Goal: Find specific page/section: Find specific page/section

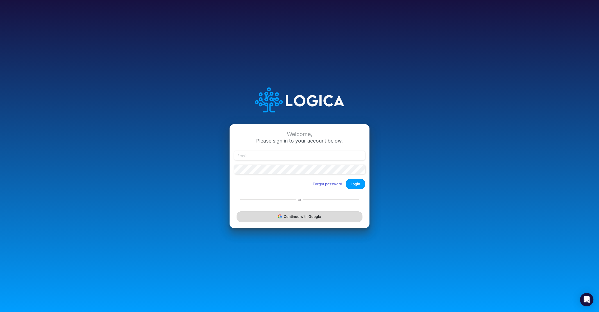
click at [297, 214] on button "Continue with Google" at bounding box center [299, 216] width 126 height 10
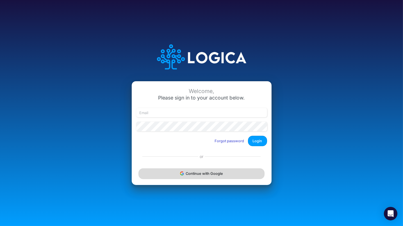
click at [208, 175] on button "Continue with Google" at bounding box center [201, 173] width 126 height 10
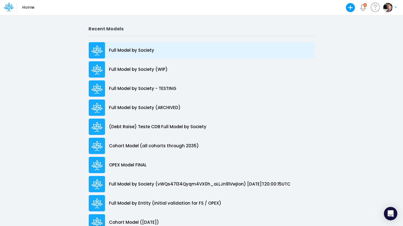
click at [144, 50] on p "Full Model by Society" at bounding box center [131, 50] width 45 height 6
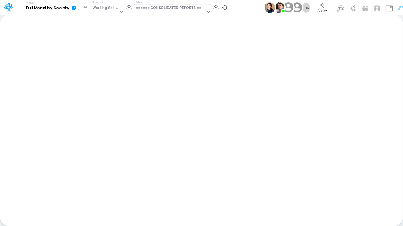
click at [169, 9] on div "====== CONSOLIDATED REPORTS ======" at bounding box center [171, 8] width 70 height 6
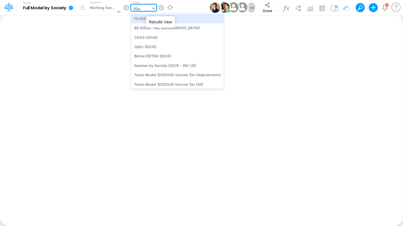
type input "02us"
click at [174, 22] on div "FS (02US - INC US)" at bounding box center [177, 18] width 93 height 9
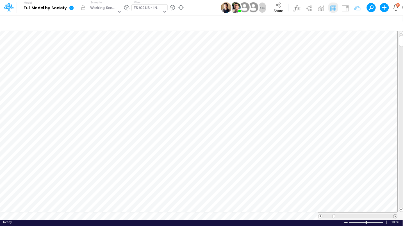
click at [394, 214] on span at bounding box center [395, 216] width 4 height 4
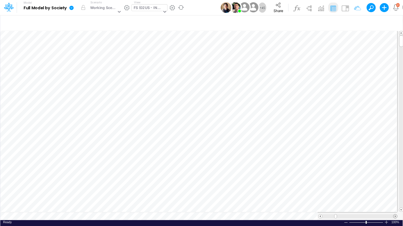
click at [394, 214] on span at bounding box center [395, 216] width 4 height 4
